Goal: Information Seeking & Learning: Find specific fact

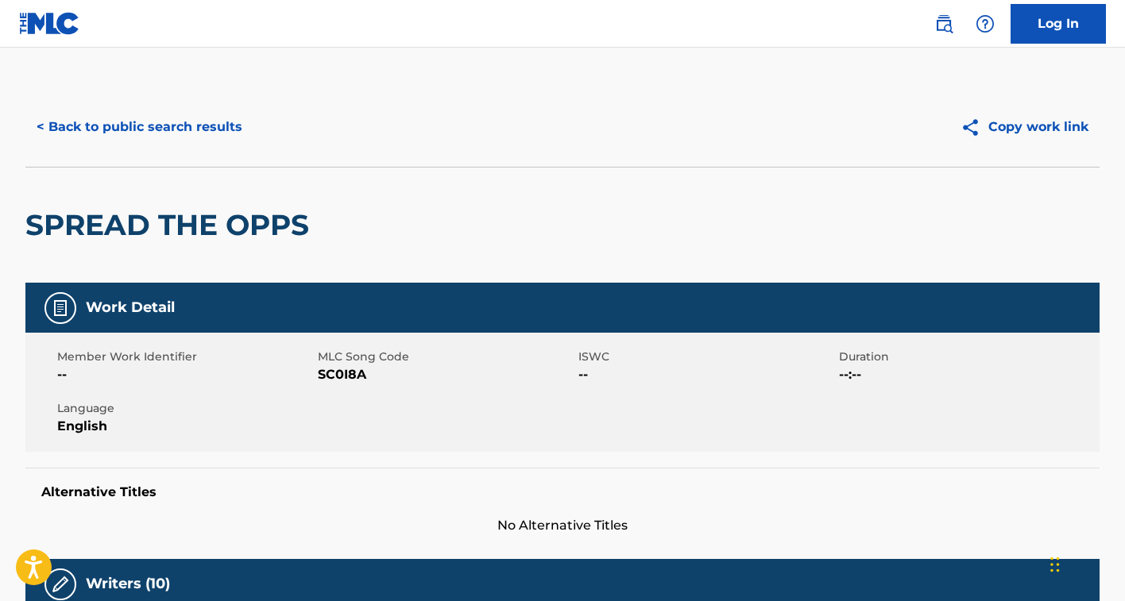
click at [144, 112] on button "< Back to public search results" at bounding box center [139, 127] width 228 height 40
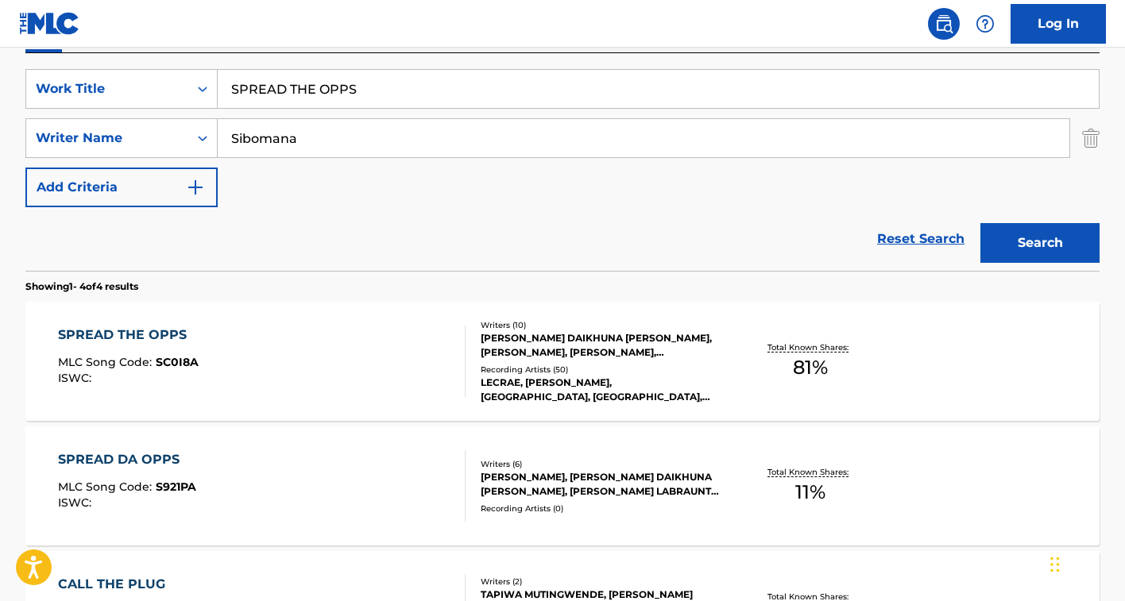
scroll to position [284, 0]
click at [277, 95] on input "SPREAD THE OPPS" at bounding box center [658, 90] width 881 height 38
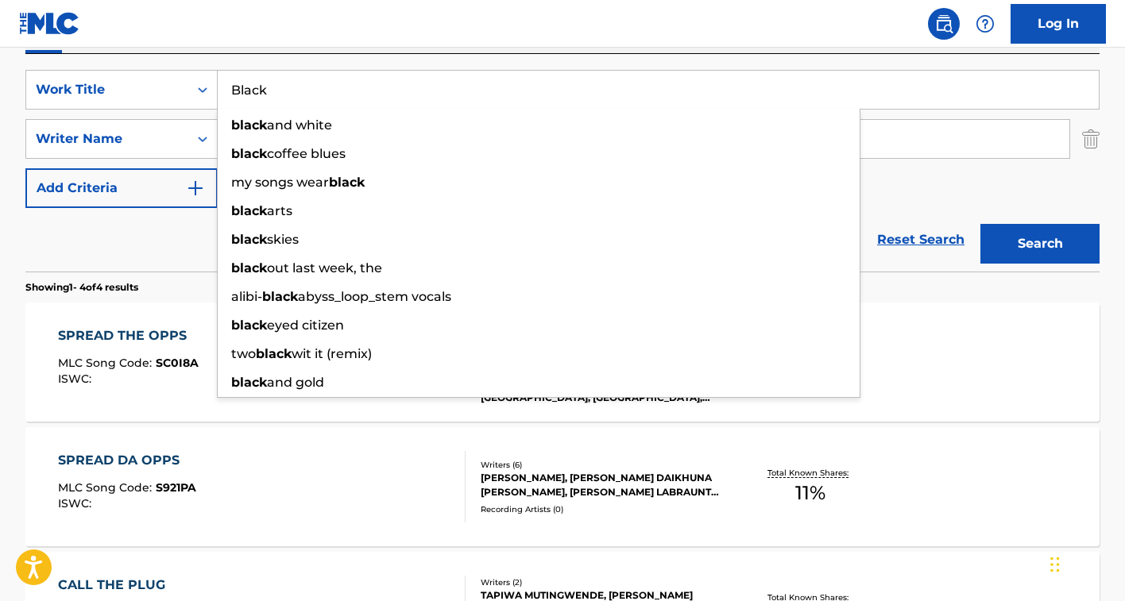
type input "Black"
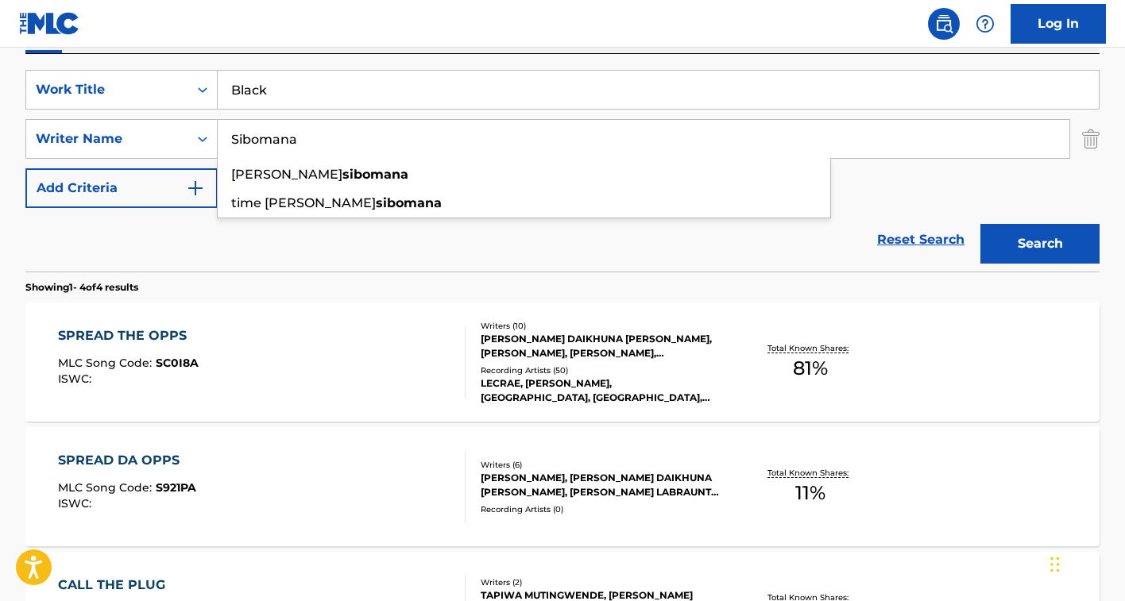
paste input "Verkuijlen"
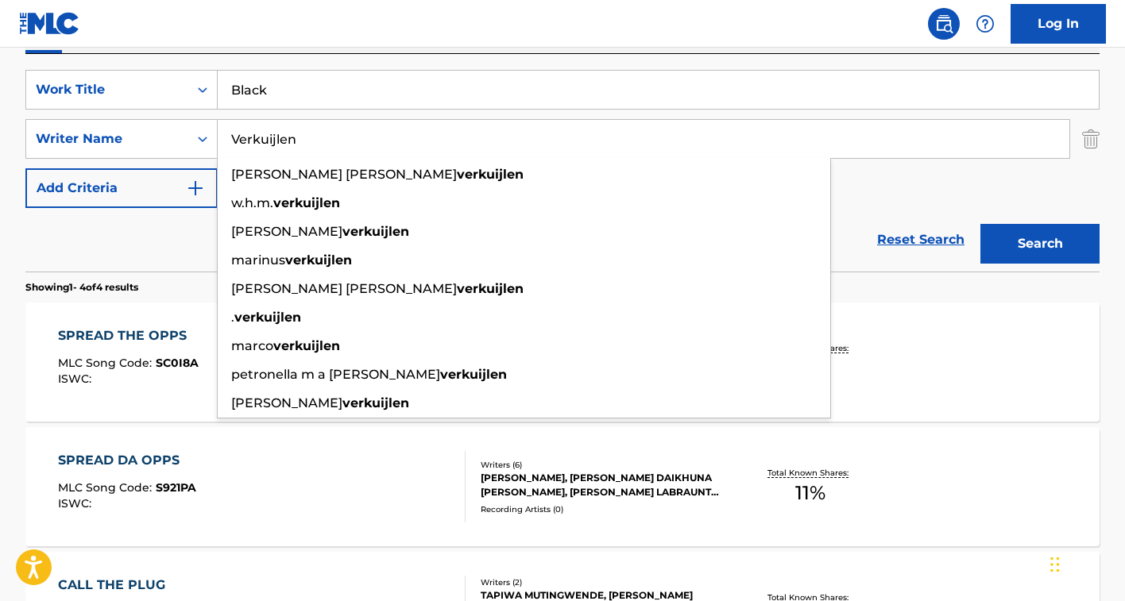
type input "Verkuijlen"
click at [980, 224] on button "Search" at bounding box center [1039, 244] width 119 height 40
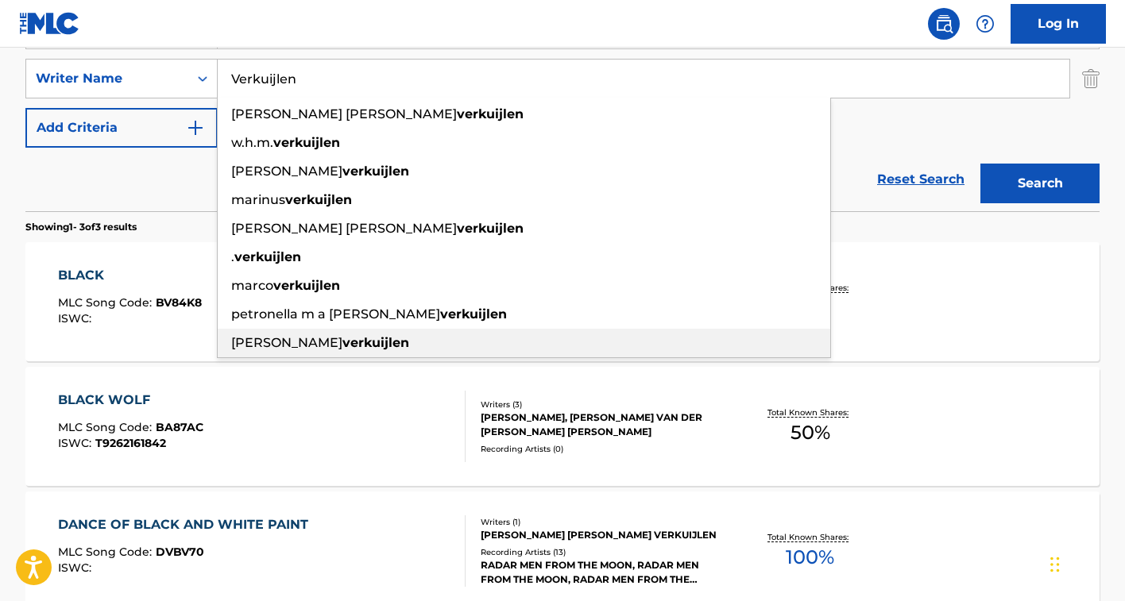
scroll to position [352, 0]
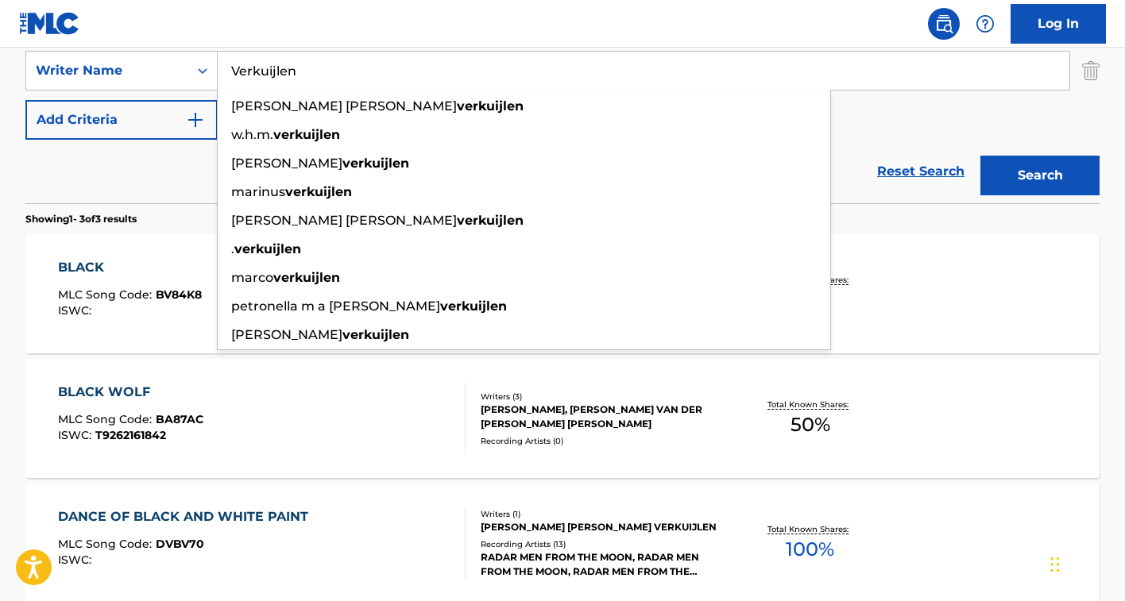
click at [885, 130] on div "SearchWithCriteria867ef7cf-4893-4bb9-9eeb-6d45cfbca9dd Work Title Black SearchW…" at bounding box center [562, 71] width 1074 height 138
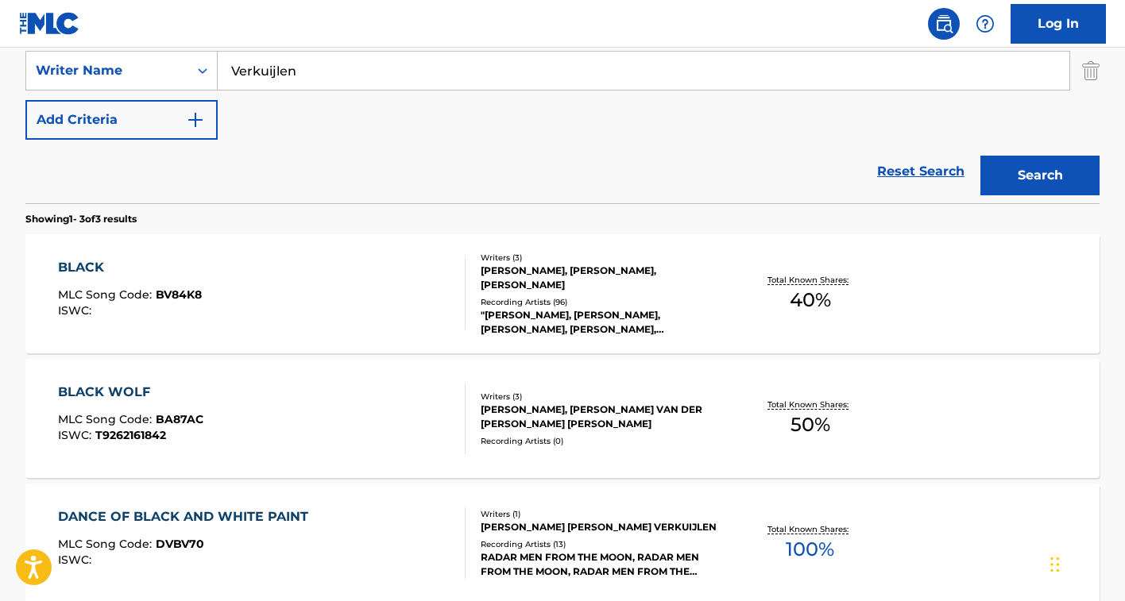
click at [627, 276] on div "[PERSON_NAME], [PERSON_NAME], [PERSON_NAME]" at bounding box center [601, 278] width 240 height 29
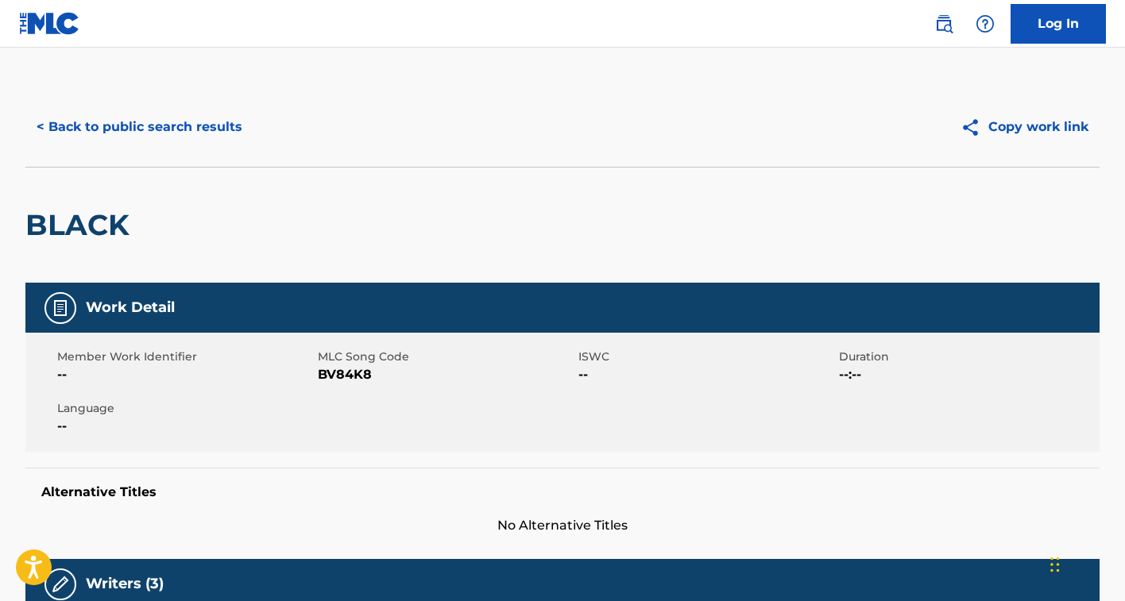
click at [156, 131] on button "< Back to public search results" at bounding box center [139, 127] width 228 height 40
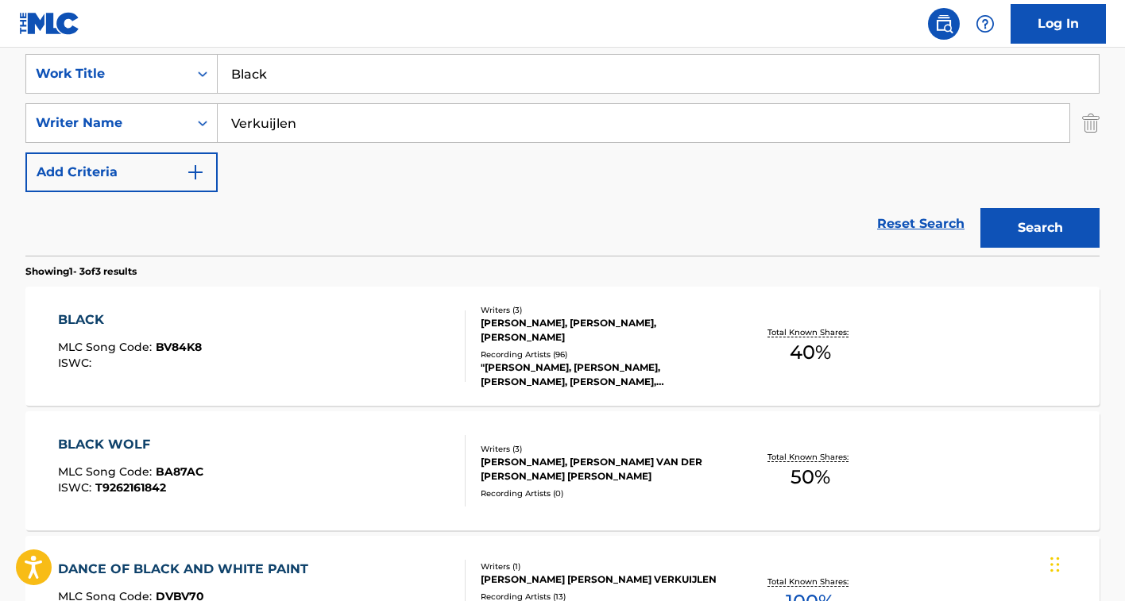
scroll to position [168, 0]
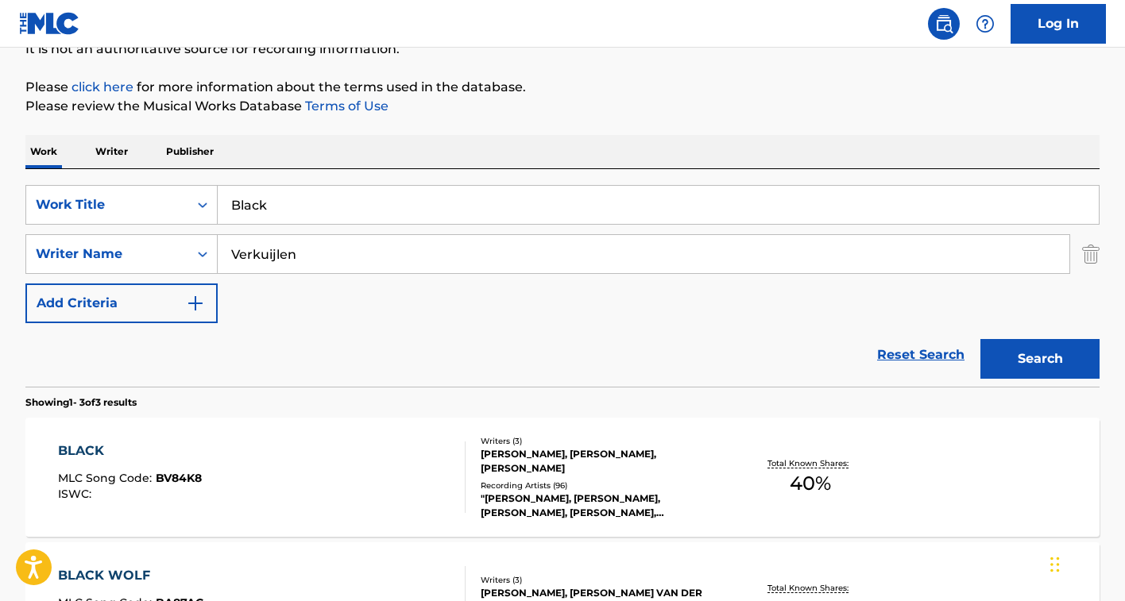
click at [297, 205] on input "Black" at bounding box center [658, 205] width 881 height 38
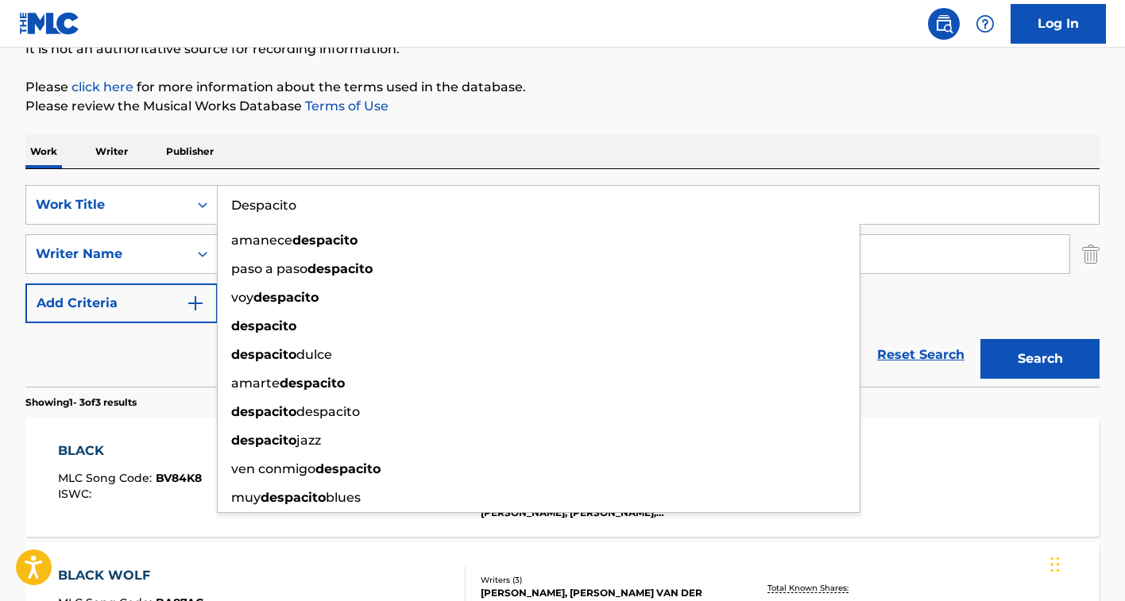
type input "Despacito"
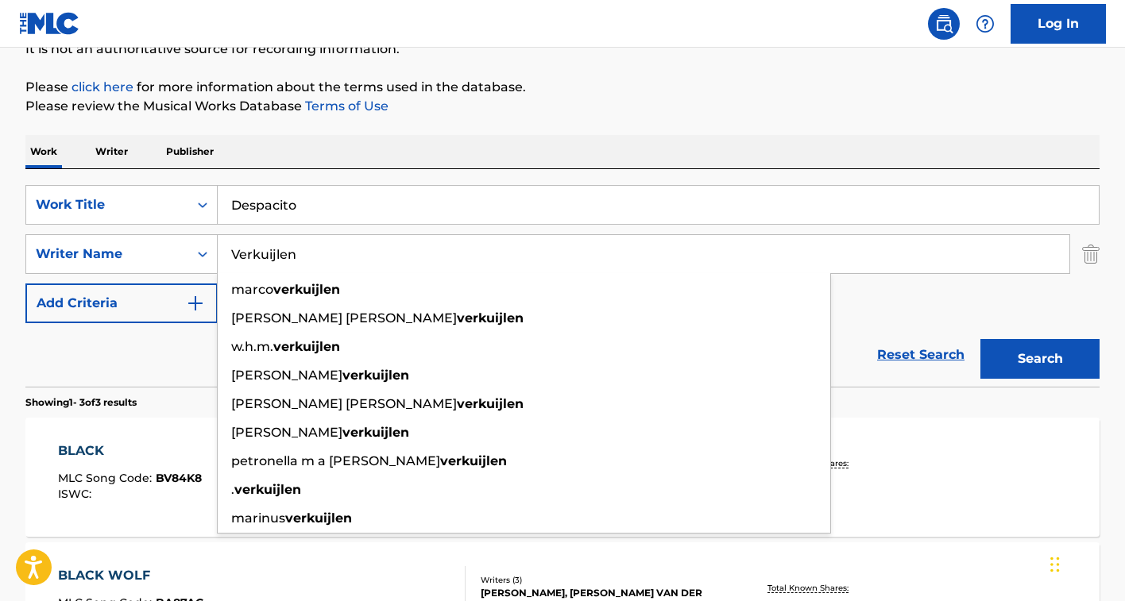
paste input "[PERSON_NAME]"
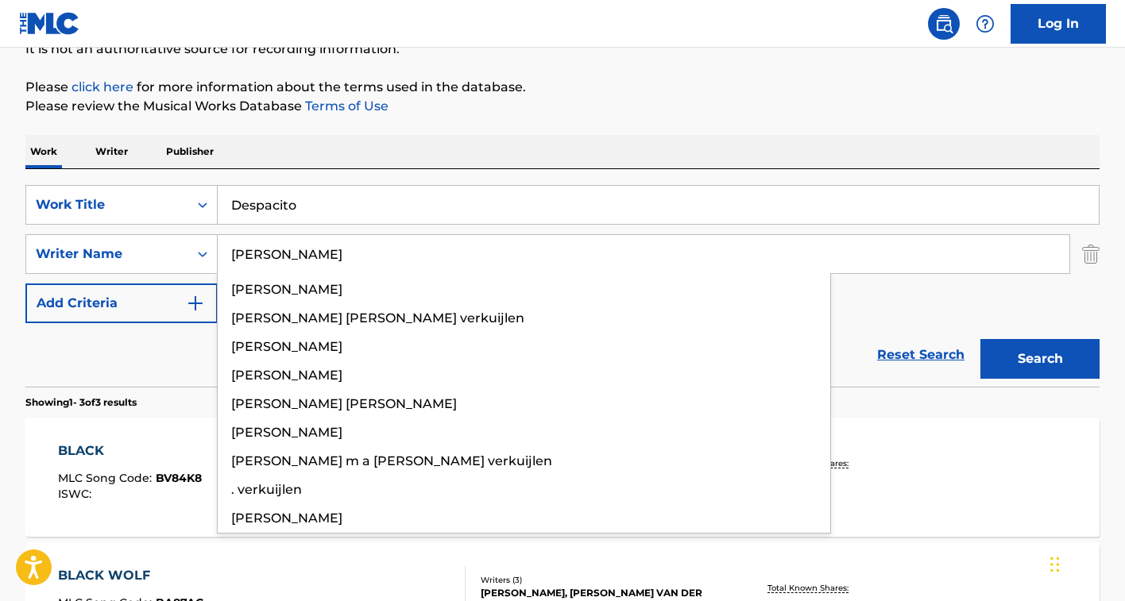
type input "[PERSON_NAME]"
click at [980, 339] on button "Search" at bounding box center [1039, 359] width 119 height 40
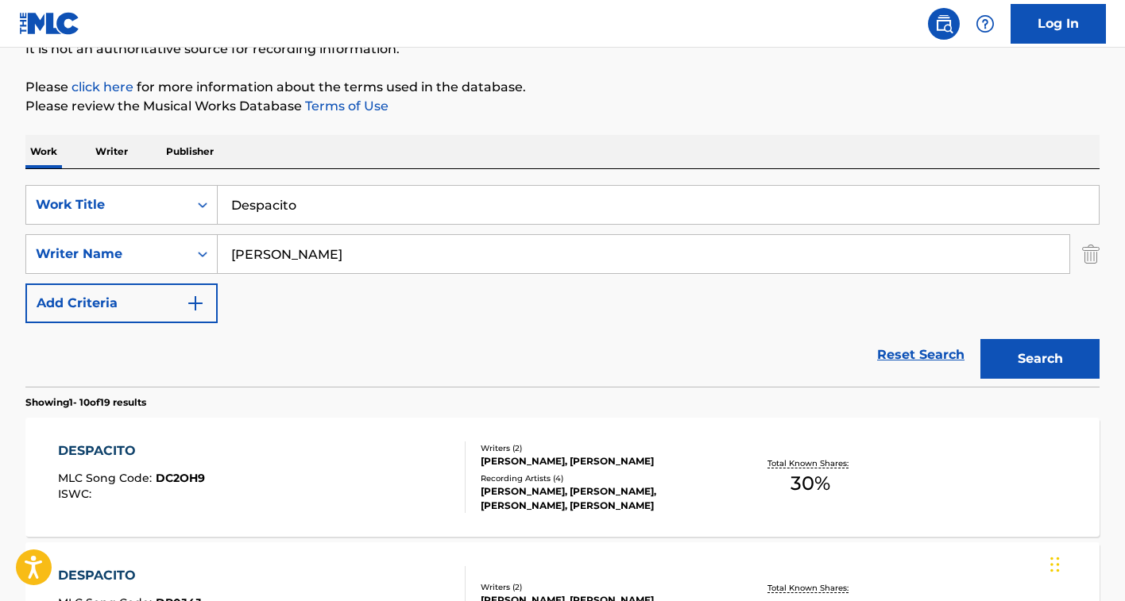
click at [554, 478] on div "Recording Artists ( 4 )" at bounding box center [601, 479] width 240 height 12
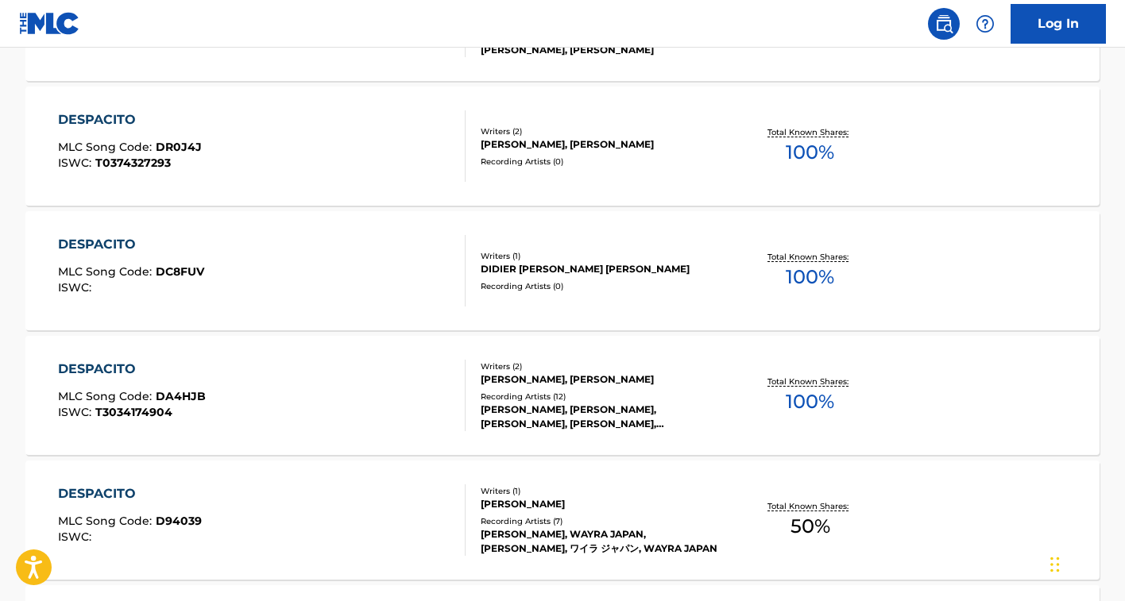
scroll to position [761, 0]
